Goal: Navigation & Orientation: Find specific page/section

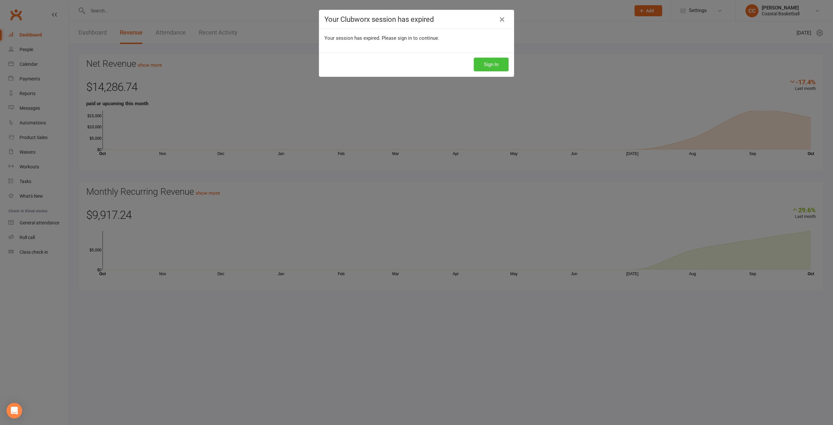
click at [498, 67] on button "Sign In" at bounding box center [491, 65] width 35 height 14
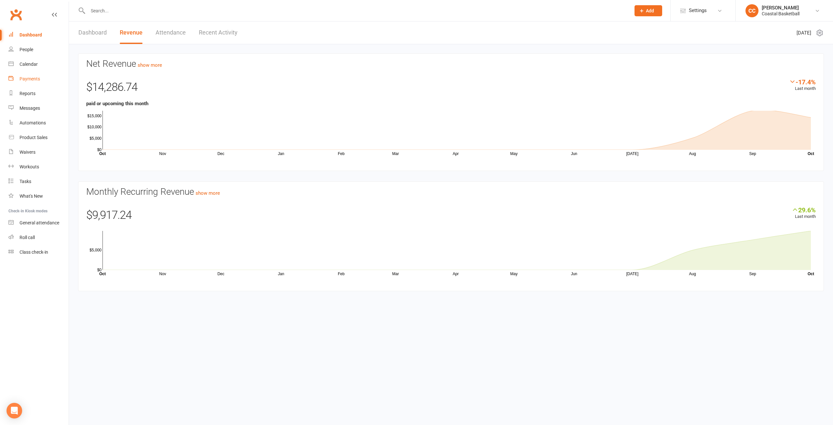
click at [34, 79] on div "Payments" at bounding box center [30, 78] width 20 height 5
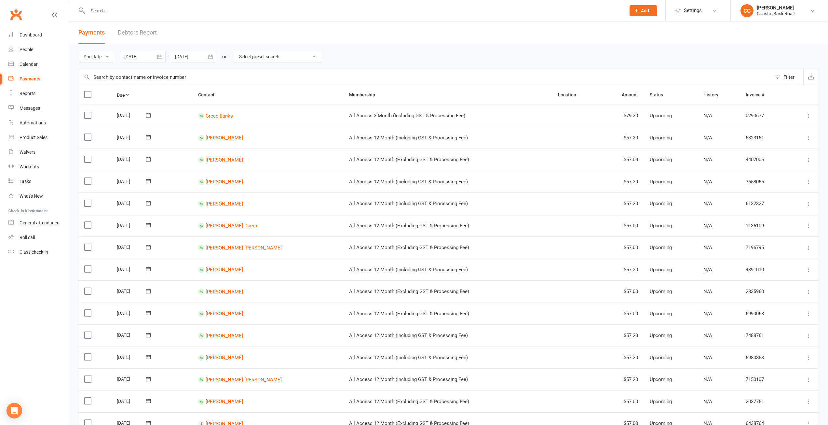
click at [146, 34] on link "Debtors Report" at bounding box center [137, 32] width 39 height 22
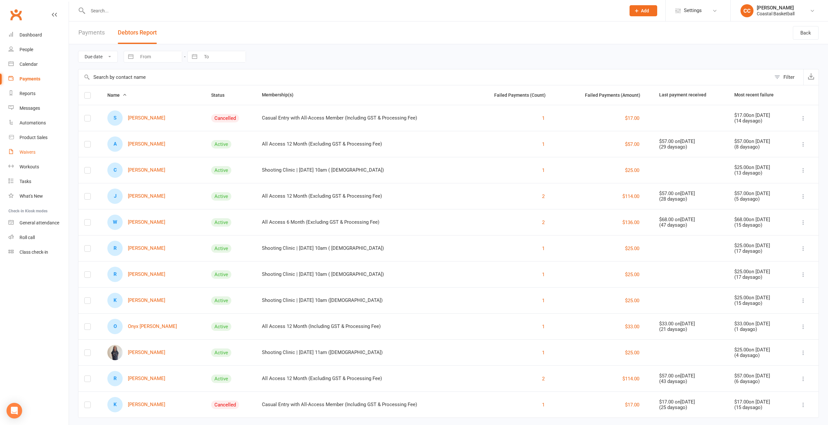
click at [36, 153] on link "Waivers" at bounding box center [38, 152] width 60 height 15
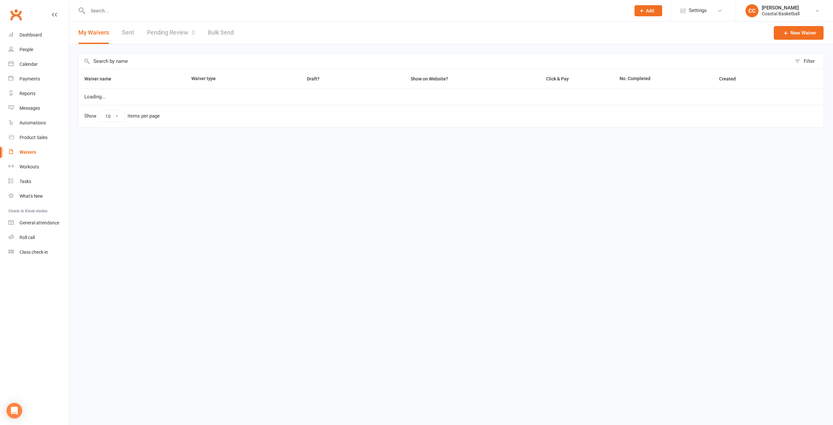
select select "100"
click at [129, 30] on link "Sent" at bounding box center [128, 32] width 12 height 22
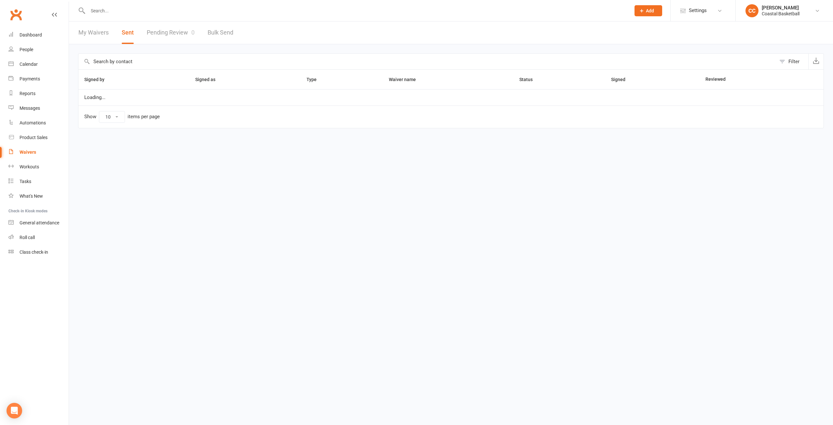
select select "100"
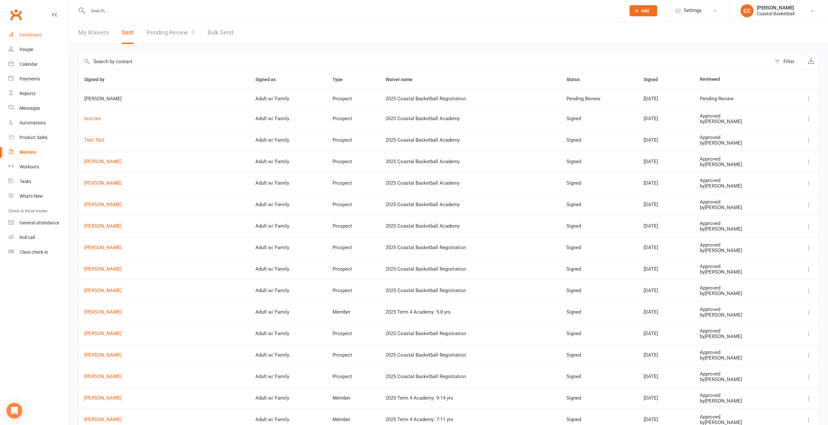
click at [45, 33] on link "Dashboard" at bounding box center [38, 35] width 60 height 15
